Goal: Transaction & Acquisition: Register for event/course

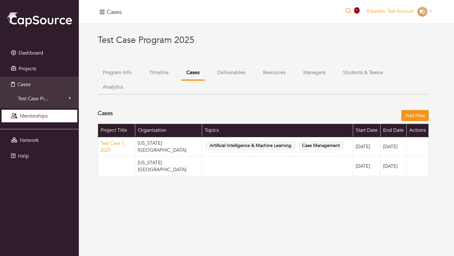
click at [38, 116] on span "Mentorships" at bounding box center [34, 116] width 28 height 7
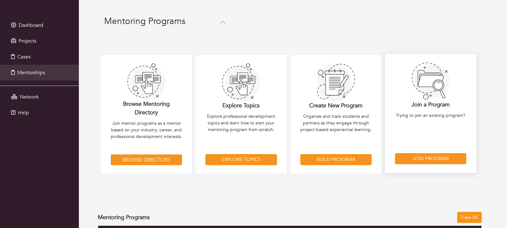
scroll to position [23, 0]
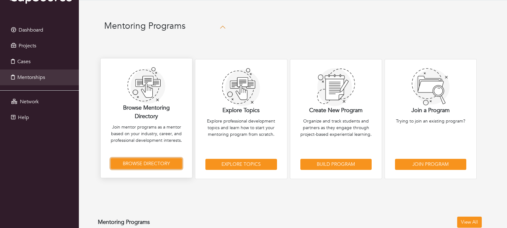
click at [161, 165] on link "Browse Directory" at bounding box center [146, 163] width 71 height 11
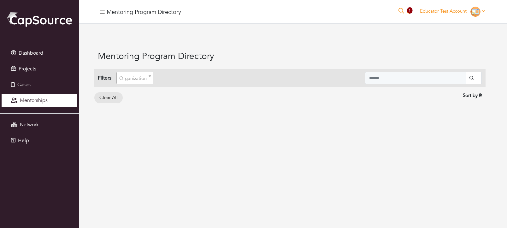
click at [31, 99] on span "Mentorships" at bounding box center [34, 100] width 28 height 7
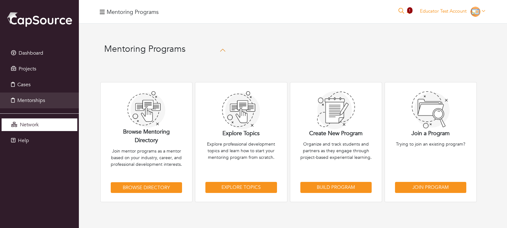
click at [22, 130] on link "Network" at bounding box center [40, 124] width 76 height 13
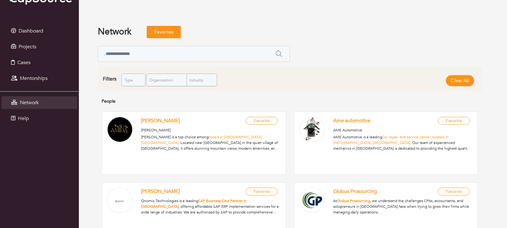
scroll to position [23, 0]
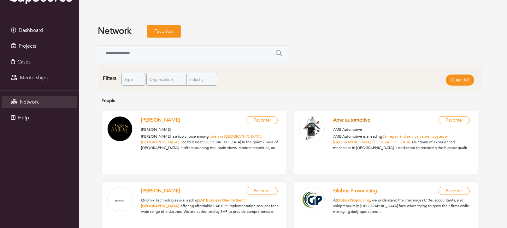
click at [366, 122] on link "Ame automotive" at bounding box center [351, 119] width 37 height 7
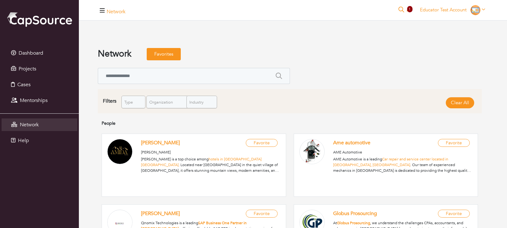
scroll to position [36, 0]
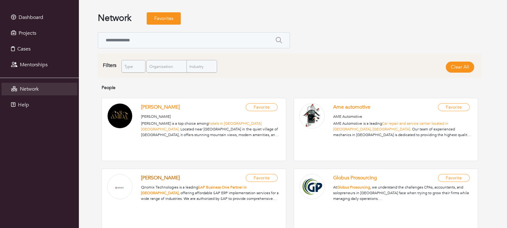
click at [161, 180] on link "Suchit Gadre" at bounding box center [160, 177] width 39 height 7
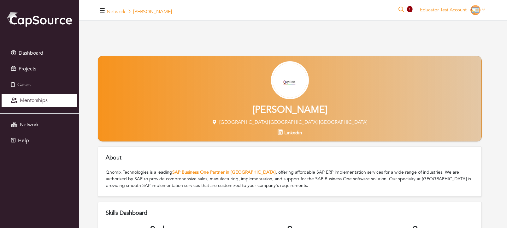
click at [28, 101] on span "Mentorships" at bounding box center [34, 100] width 28 height 7
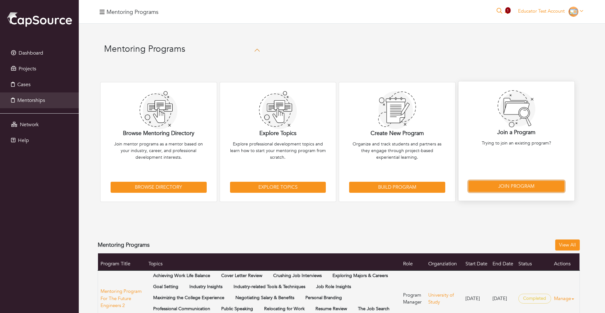
click at [506, 190] on link "Join Program" at bounding box center [517, 186] width 96 height 11
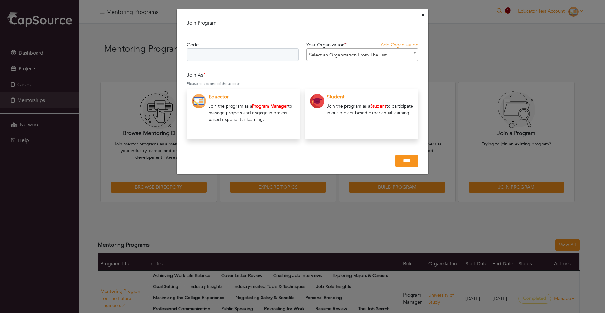
click at [422, 16] on icon "Close" at bounding box center [423, 15] width 3 height 3
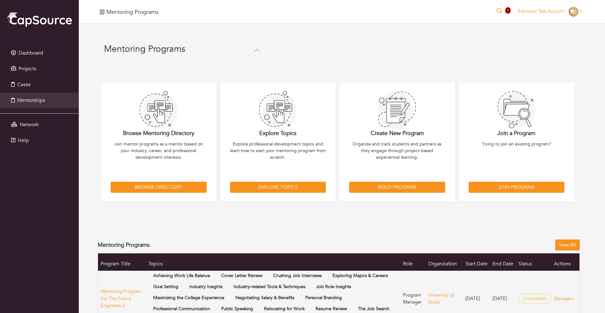
scroll to position [0, 0]
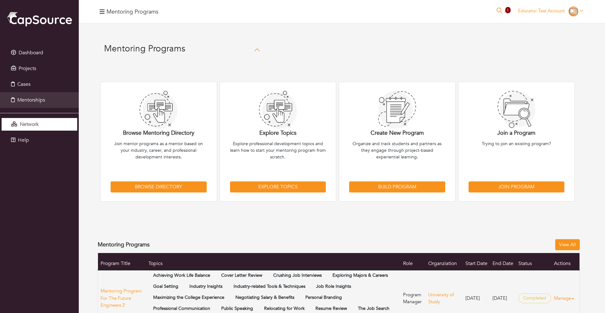
click at [32, 121] on span "Network" at bounding box center [29, 124] width 19 height 7
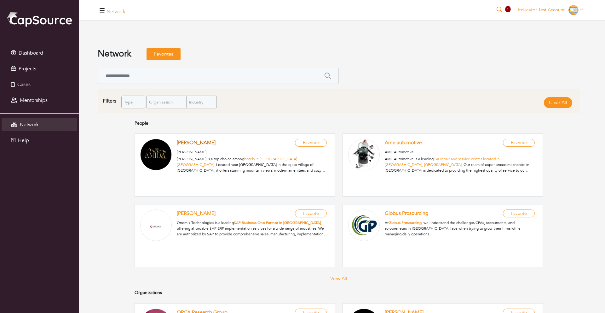
click at [207, 143] on link "[PERSON_NAME]" at bounding box center [196, 142] width 39 height 7
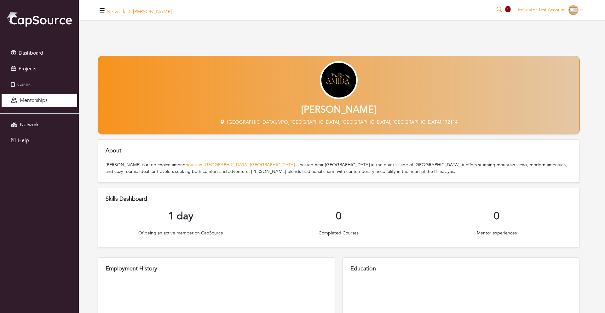
click at [40, 104] on link "Mentorships" at bounding box center [40, 100] width 76 height 13
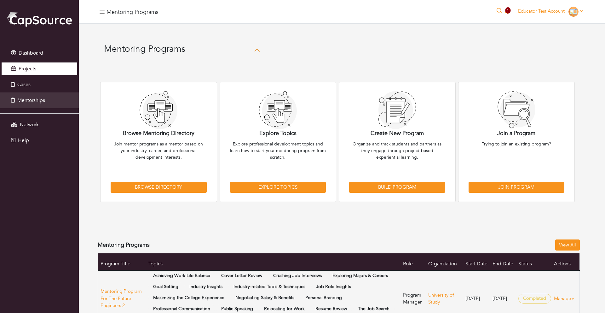
click at [37, 68] on link "Projects" at bounding box center [40, 68] width 76 height 13
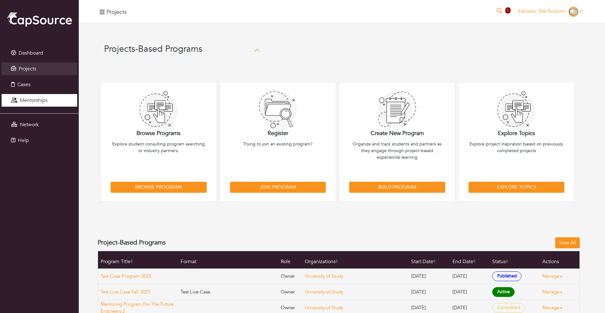
click at [38, 99] on span "Mentorships" at bounding box center [34, 100] width 28 height 7
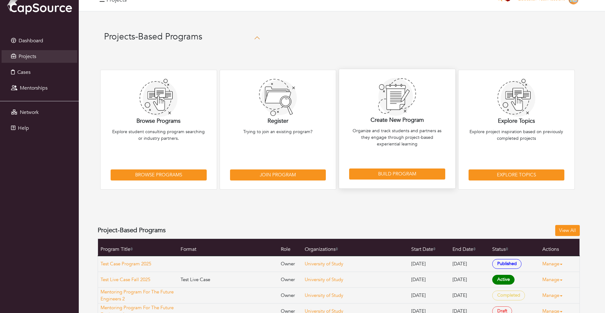
scroll to position [13, 0]
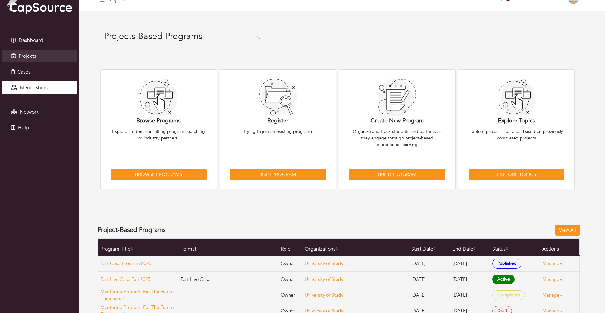
click at [41, 91] on link "Mentorships" at bounding box center [40, 87] width 76 height 13
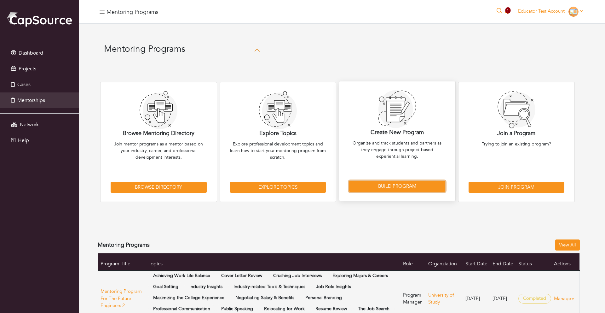
click at [395, 186] on link "Build Program" at bounding box center [397, 186] width 96 height 11
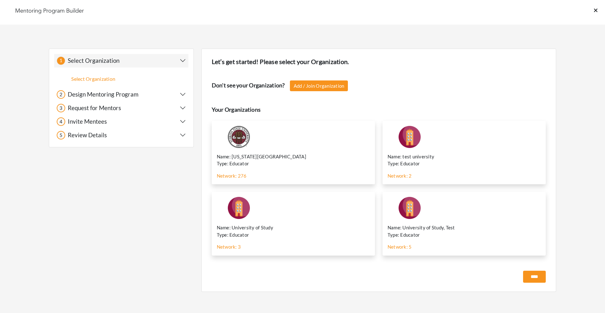
click at [596, 10] on icon at bounding box center [595, 10] width 3 height 3
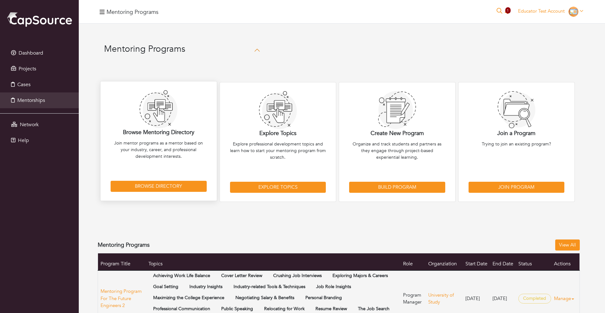
click at [168, 192] on div "Browse Mentoring Directory Join mentor programs as a mentor based on your indus…" at bounding box center [158, 141] width 117 height 120
click at [169, 188] on link "Browse Directory" at bounding box center [159, 186] width 96 height 11
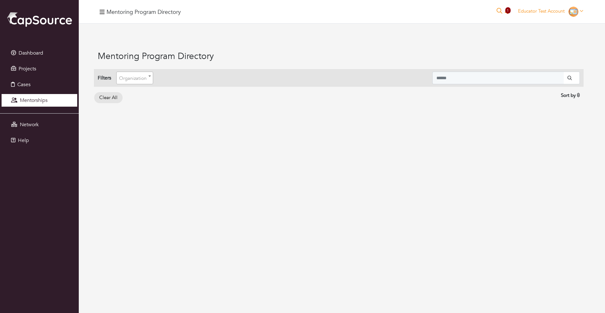
click at [33, 101] on span "Mentorships" at bounding box center [34, 100] width 28 height 7
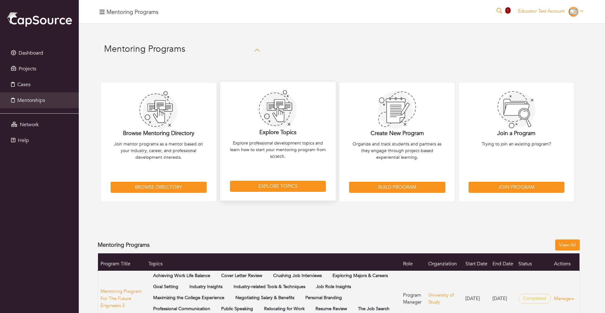
scroll to position [2, 0]
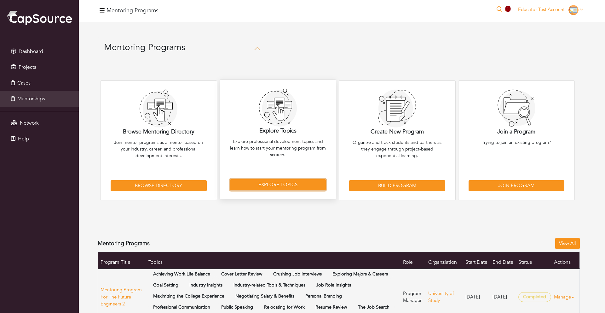
click at [267, 186] on link "Explore Topics" at bounding box center [278, 184] width 96 height 11
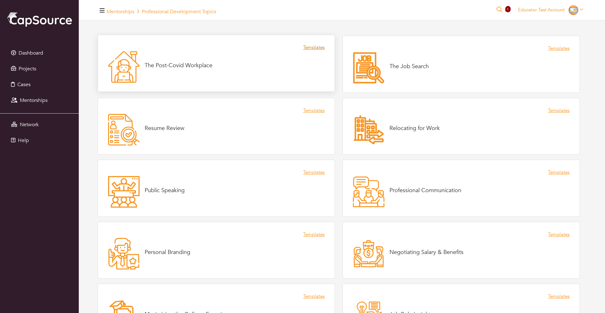
click at [317, 47] on link "Templates" at bounding box center [313, 47] width 21 height 7
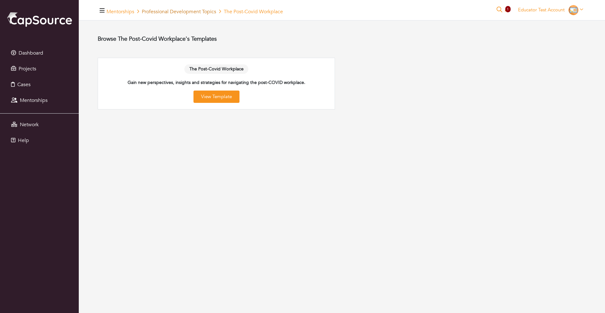
click at [167, 11] on link "Professional Development Topics" at bounding box center [179, 11] width 74 height 7
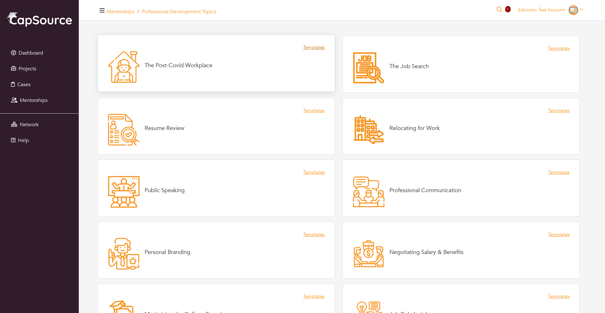
click at [310, 49] on link "Templates" at bounding box center [313, 47] width 21 height 7
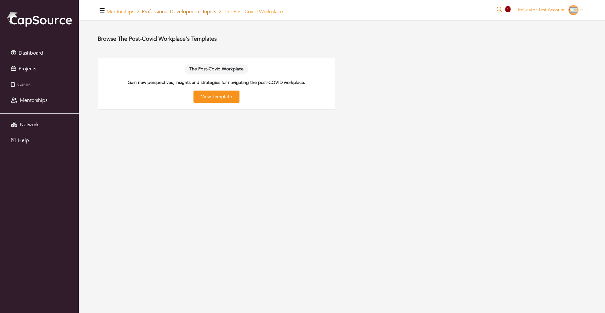
click at [202, 14] on link "Professional Development Topics" at bounding box center [179, 11] width 74 height 7
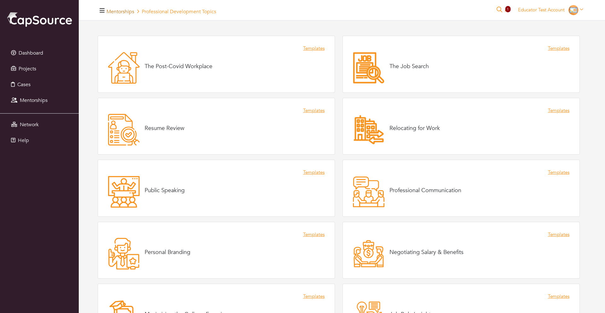
click at [125, 12] on link "Mentorships" at bounding box center [121, 11] width 28 height 7
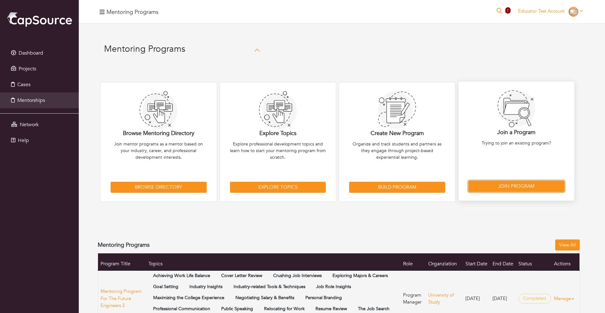
click at [509, 186] on link "Join Program" at bounding box center [517, 186] width 96 height 11
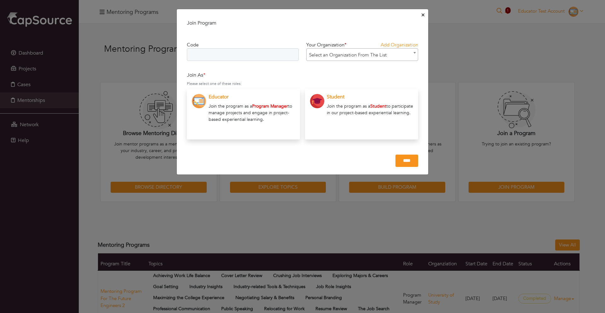
click at [195, 54] on input "text" at bounding box center [243, 54] width 112 height 13
click at [424, 15] on icon "Close" at bounding box center [423, 15] width 3 height 3
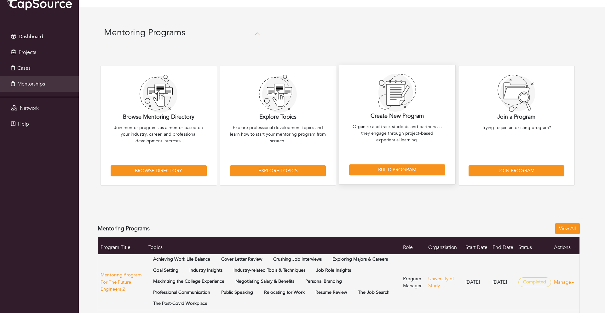
scroll to position [21, 0]
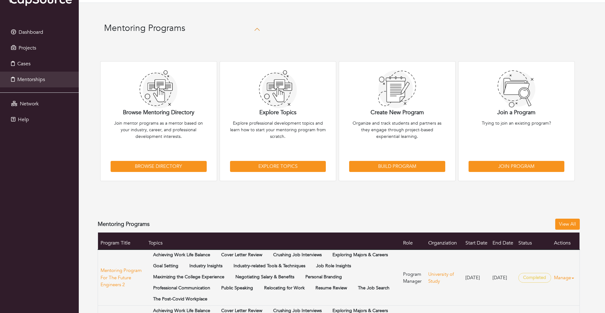
click at [256, 29] on button "Mentoring Programs" at bounding box center [182, 29] width 169 height 23
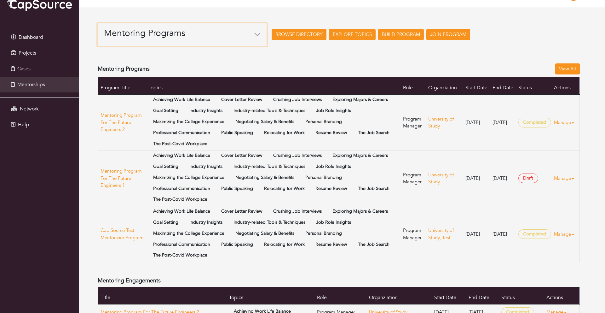
scroll to position [0, 0]
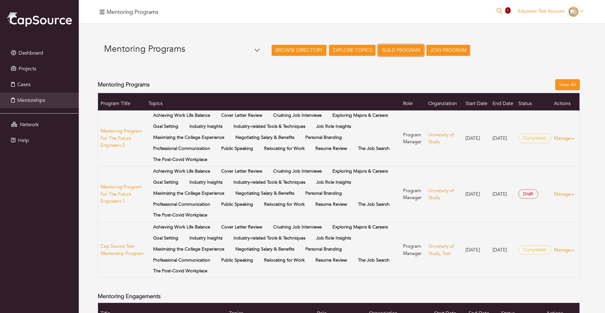
click at [395, 50] on link "Build Program" at bounding box center [401, 50] width 46 height 11
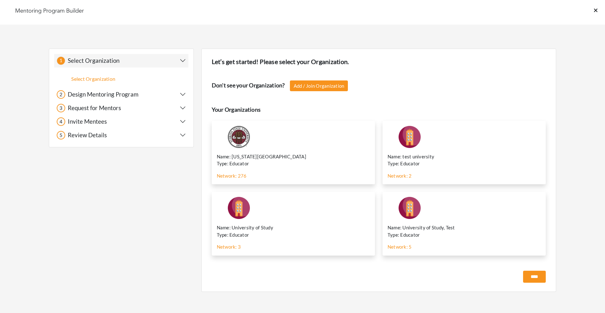
scroll to position [0, 0]
click at [596, 9] on icon at bounding box center [595, 9] width 3 height 3
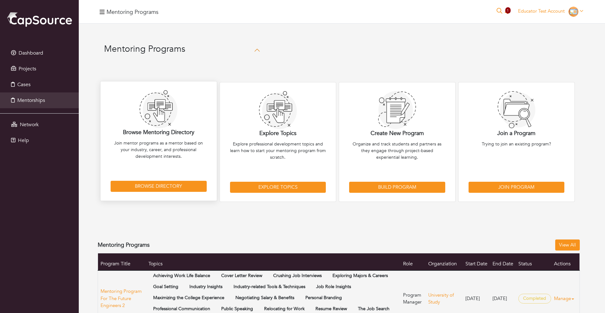
click at [161, 132] on p "Browse Mentoring Directory" at bounding box center [159, 132] width 96 height 9
click at [170, 189] on link "Browse Directory" at bounding box center [159, 186] width 96 height 11
